Goal: Task Accomplishment & Management: Use online tool/utility

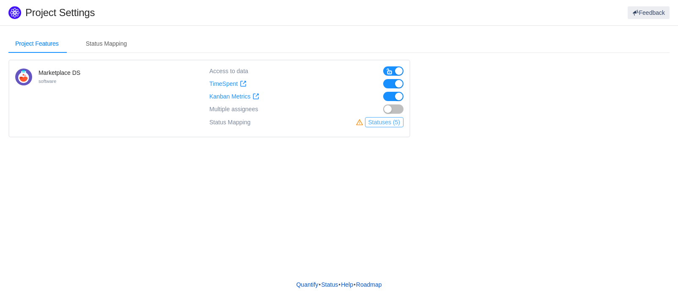
click at [382, 124] on button "Statuses (5)" at bounding box center [384, 122] width 38 height 10
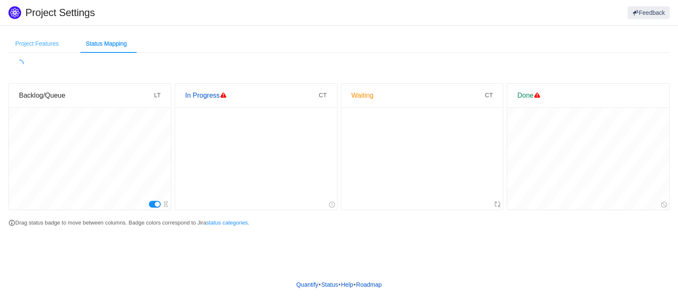
click at [36, 43] on div "Project Features" at bounding box center [36, 43] width 57 height 19
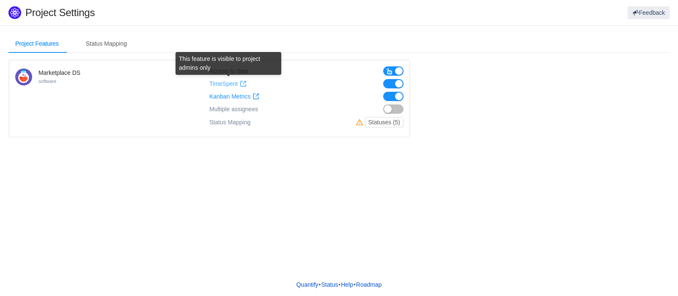
click at [224, 85] on span "TimeSpent" at bounding box center [223, 83] width 28 height 7
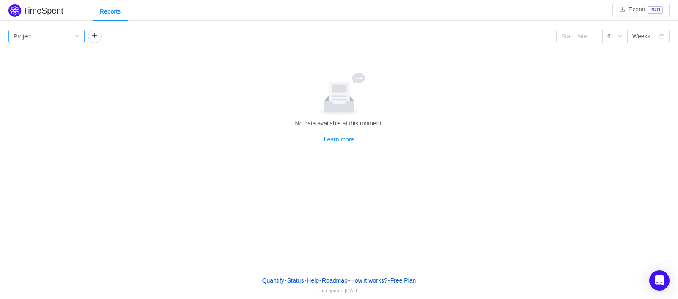
click at [63, 38] on div "Group by Project" at bounding box center [44, 36] width 60 height 13
click at [22, 69] on li "Team" at bounding box center [46, 67] width 76 height 14
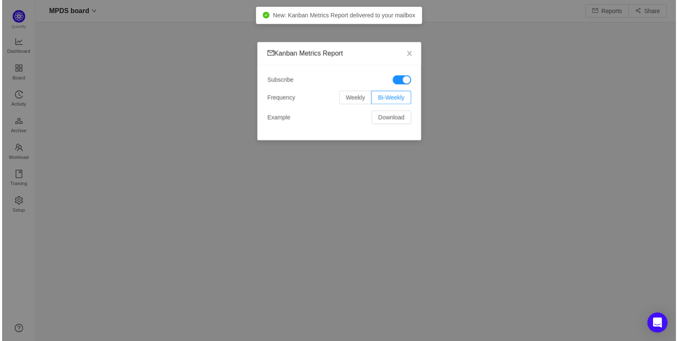
scroll to position [329, 625]
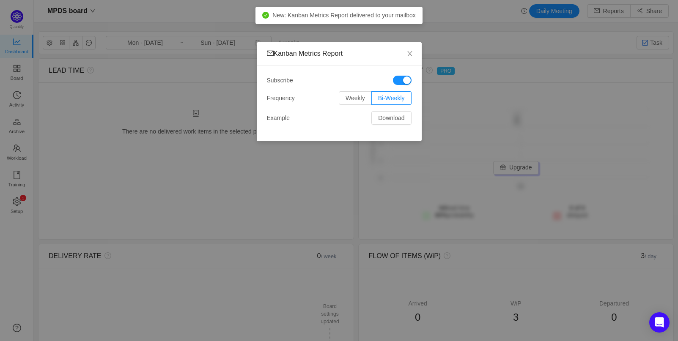
click at [400, 83] on button "button" at bounding box center [402, 80] width 19 height 9
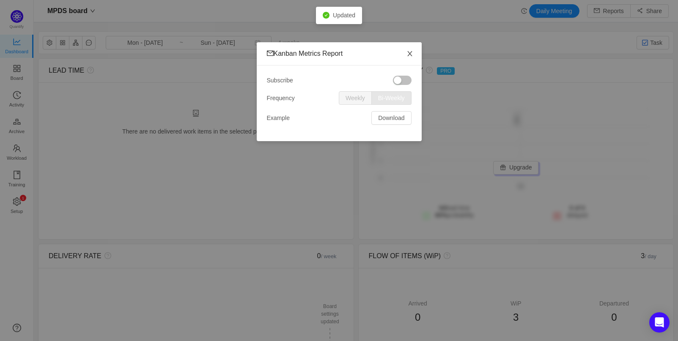
click at [410, 54] on icon "icon: close" at bounding box center [409, 53] width 7 height 7
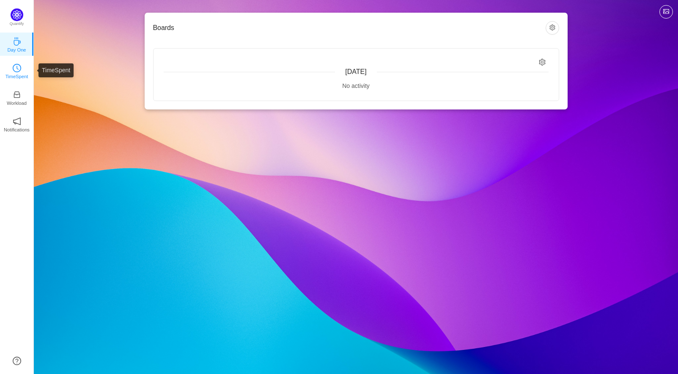
click at [16, 64] on icon "icon: clock-circle" at bounding box center [17, 68] width 8 height 8
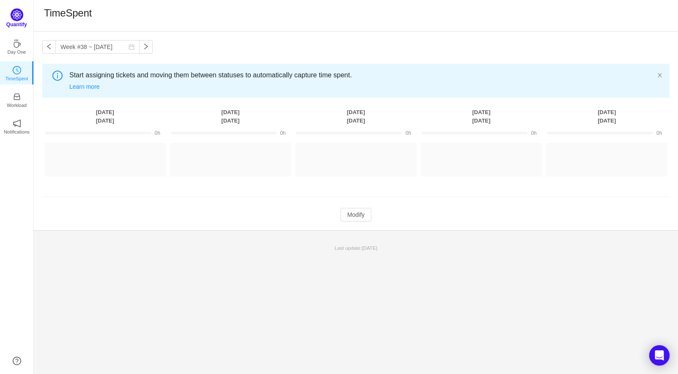
click at [14, 23] on p "Quantify" at bounding box center [16, 25] width 21 height 8
